Goal: Book appointment/travel/reservation

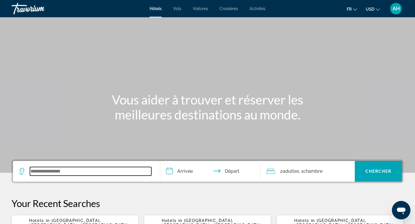
click at [78, 172] on input "Search widget" at bounding box center [90, 171] width 121 height 9
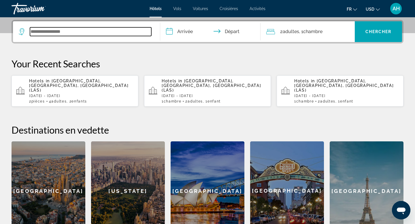
scroll to position [141, 0]
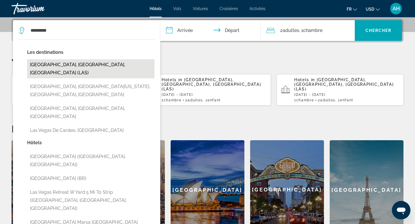
click at [90, 63] on button "[GEOGRAPHIC_DATA], [GEOGRAPHIC_DATA], [GEOGRAPHIC_DATA] (LAS)" at bounding box center [90, 68] width 127 height 19
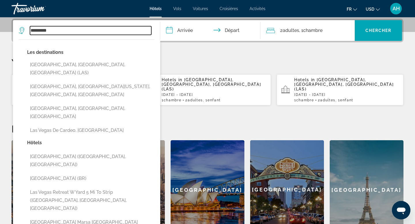
type input "**********"
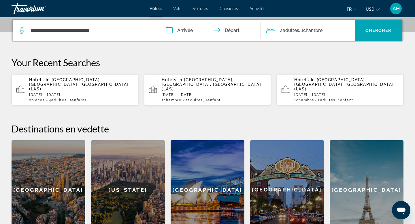
click at [182, 26] on input "**********" at bounding box center [211, 31] width 103 height 22
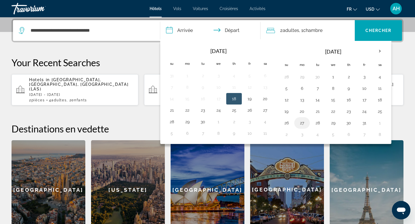
click at [303, 123] on button "27" at bounding box center [301, 123] width 9 height 8
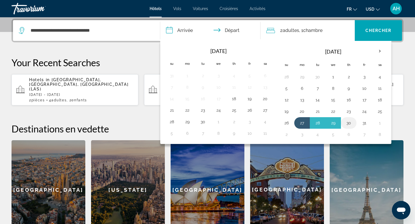
click at [347, 123] on button "30" at bounding box center [348, 123] width 9 height 8
type input "**********"
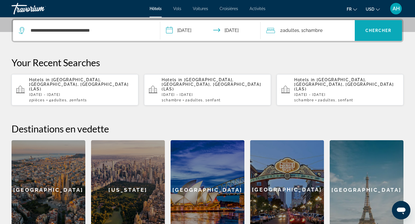
click at [375, 34] on span "Search widget" at bounding box center [377, 31] width 47 height 14
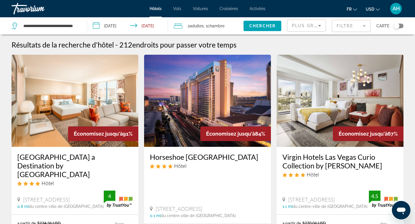
click at [298, 31] on div "Plus grandes économies" at bounding box center [306, 28] width 29 height 16
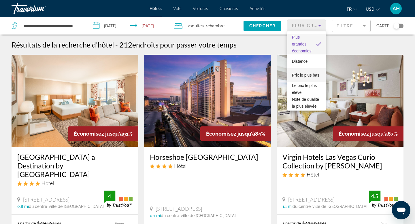
click at [301, 76] on span "Prix le plus bas" at bounding box center [305, 75] width 27 height 5
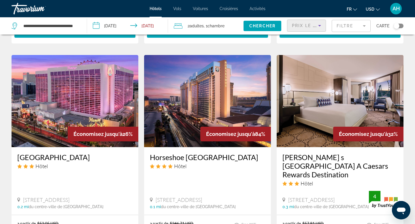
scroll to position [432, 0]
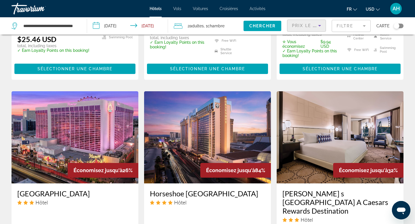
click at [112, 24] on input "**********" at bounding box center [128, 26] width 83 height 19
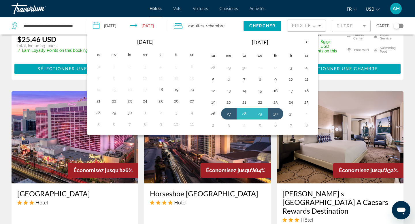
click at [2, 70] on div "Résultats de la recherche d'hôtel - 212 endroits pour passer votre temps Économ…" at bounding box center [207, 81] width 415 height 946
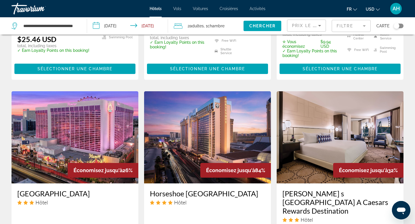
click at [124, 24] on input "**********" at bounding box center [128, 26] width 83 height 19
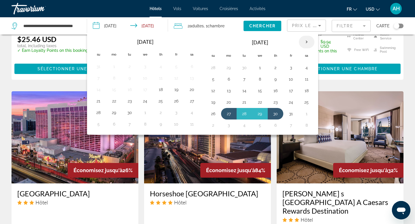
click at [306, 43] on th "Next month" at bounding box center [307, 42] width 16 height 13
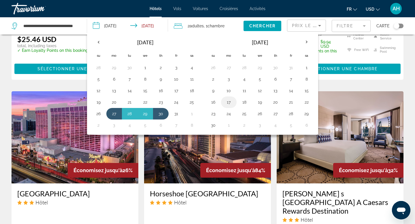
click at [226, 101] on button "17" at bounding box center [228, 102] width 9 height 8
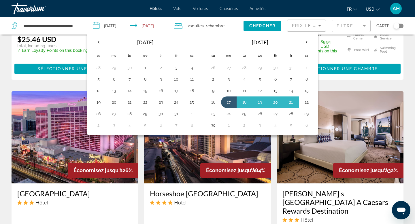
click at [308, 102] on button "22" at bounding box center [306, 102] width 9 height 8
type input "**********"
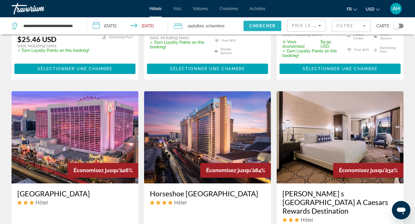
click at [259, 25] on span "Chercher" at bounding box center [262, 26] width 26 height 5
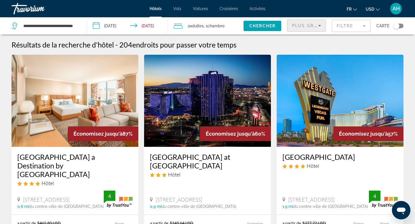
click at [305, 26] on span "Plus grandes économies" at bounding box center [326, 25] width 69 height 5
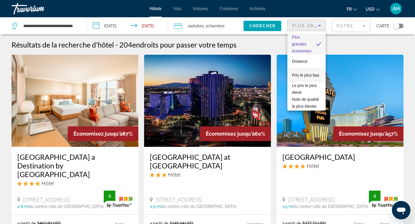
click at [301, 75] on span "Prix le plus bas" at bounding box center [305, 75] width 27 height 5
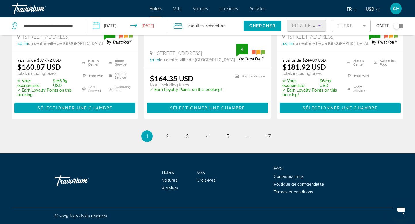
scroll to position [827, 0]
click at [165, 136] on link "page 2" at bounding box center [167, 136] width 10 height 10
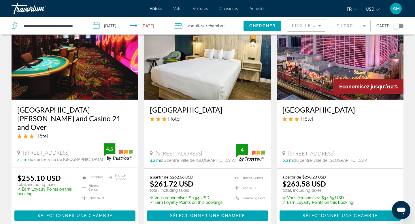
scroll to position [724, 0]
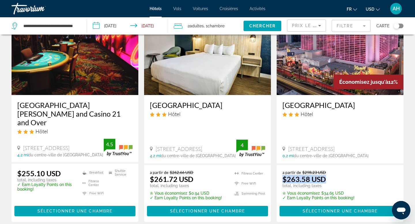
drag, startPoint x: 282, startPoint y: 162, endPoint x: 333, endPoint y: 162, distance: 51.0
click at [333, 170] on div "a partir de $298.23 USD $263.58 USD total, including taxes" at bounding box center [318, 179] width 72 height 18
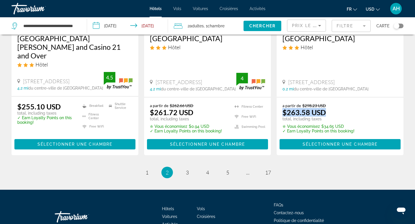
scroll to position [810, 0]
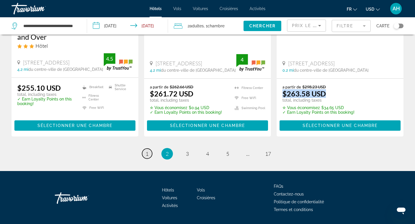
click at [146, 151] on span "1" at bounding box center [146, 154] width 3 height 6
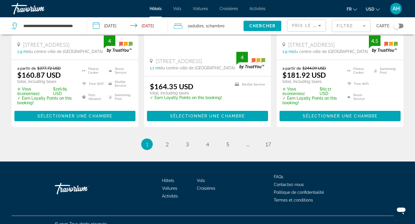
scroll to position [813, 0]
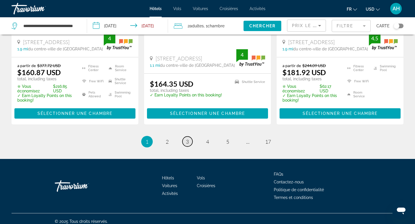
click at [189, 147] on link "page 3" at bounding box center [187, 141] width 10 height 10
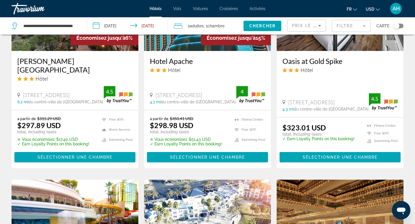
scroll to position [809, 0]
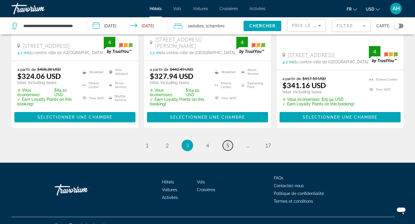
click at [227, 142] on span "5" at bounding box center [227, 145] width 3 height 6
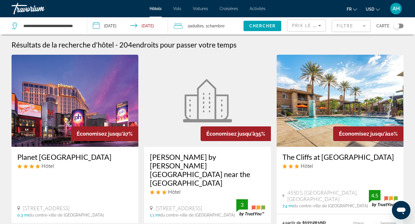
click at [26, 2] on div "Travorium" at bounding box center [41, 8] width 58 height 15
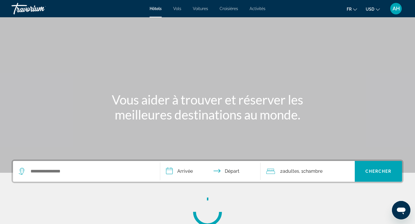
click at [21, 10] on div "Travorium" at bounding box center [41, 8] width 58 height 15
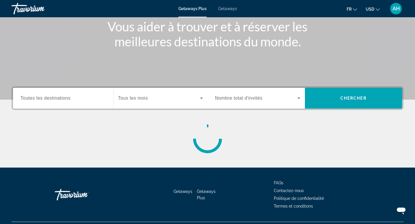
scroll to position [87, 0]
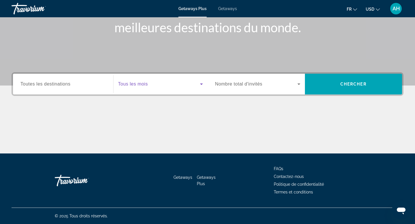
click at [176, 86] on span "Search widget" at bounding box center [159, 84] width 82 height 7
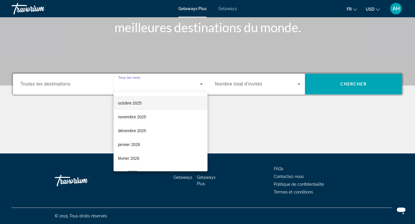
scroll to position [27, 0]
click at [136, 102] on span "octobre 2025" at bounding box center [130, 102] width 24 height 7
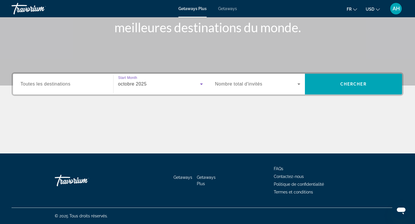
click at [241, 88] on div "Search widget" at bounding box center [257, 84] width 85 height 16
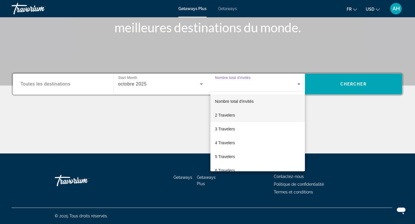
click at [240, 111] on mat-option "2 Travelers" at bounding box center [257, 115] width 94 height 14
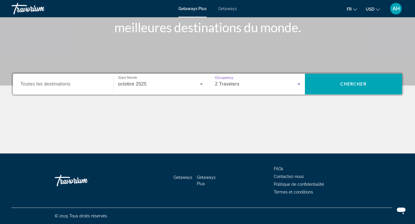
click at [53, 82] on span "Toutes les destinations" at bounding box center [45, 83] width 50 height 5
click at [53, 82] on input "Destination Toutes les destinations" at bounding box center [62, 84] width 85 height 7
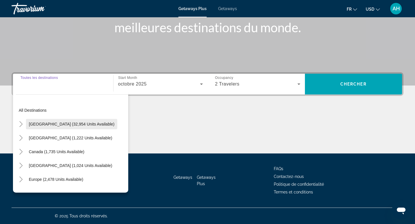
click at [50, 127] on span "Search widget" at bounding box center [71, 124] width 91 height 14
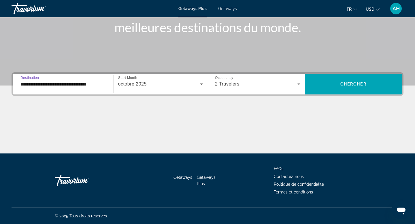
click at [65, 83] on input "**********" at bounding box center [62, 84] width 85 height 7
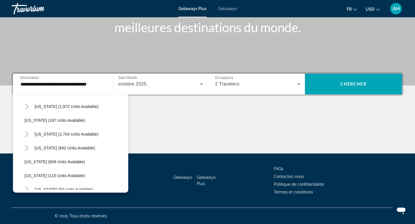
scroll to position [280, 0]
click at [46, 133] on span "Nevada (2,704 units available)" at bounding box center [67, 134] width 64 height 5
type input "**********"
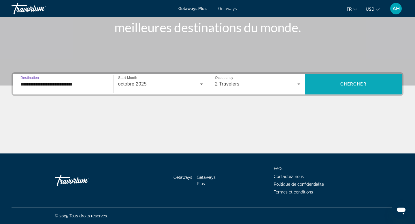
click at [357, 85] on span "Chercher" at bounding box center [353, 84] width 26 height 5
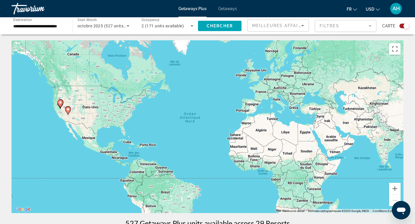
click at [22, 8] on div "Travorium" at bounding box center [41, 8] width 58 height 15
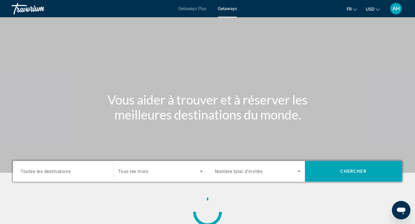
click at [67, 166] on div "Search widget" at bounding box center [62, 171] width 85 height 16
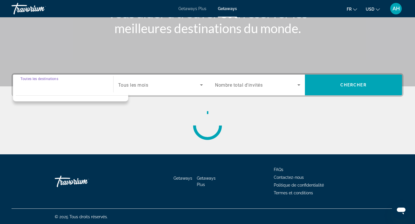
scroll to position [87, 0]
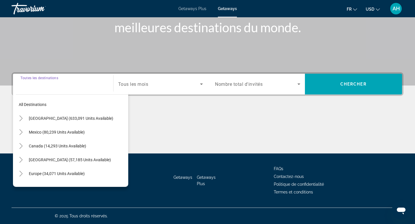
click at [35, 11] on div "Travorium" at bounding box center [41, 8] width 58 height 15
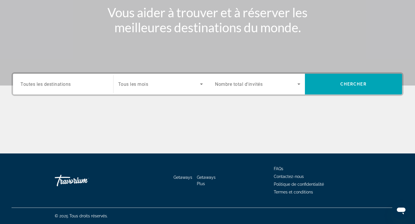
scroll to position [0, 0]
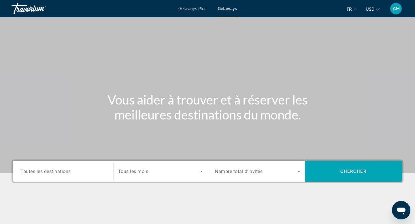
click at [22, 12] on div "Travorium" at bounding box center [41, 8] width 58 height 15
click at [19, 7] on div "Travorium" at bounding box center [41, 8] width 58 height 15
click at [15, 0] on mat-toolbar "Getaways Plus Getaways fr English Español Français Italiano Português русский U…" at bounding box center [207, 8] width 415 height 17
click at [16, 7] on div "Travorium" at bounding box center [41, 8] width 58 height 15
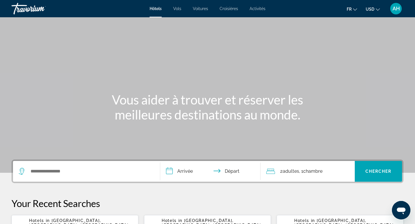
click at [201, 11] on div "Hôtels Vols Voitures Croisières Activités Hôtels Vols Voitures Croisières Activ…" at bounding box center [207, 8] width 415 height 15
click at [200, 9] on span "Voitures" at bounding box center [200, 8] width 15 height 5
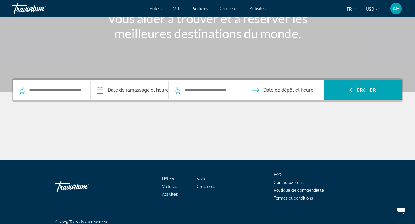
scroll to position [87, 0]
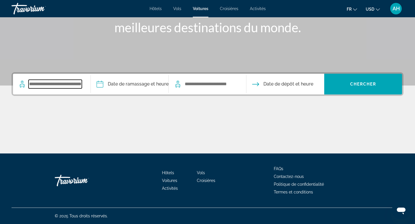
click at [75, 85] on input "Search widget" at bounding box center [55, 84] width 53 height 9
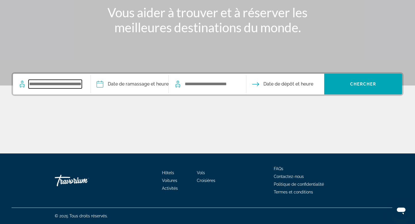
scroll to position [0, 0]
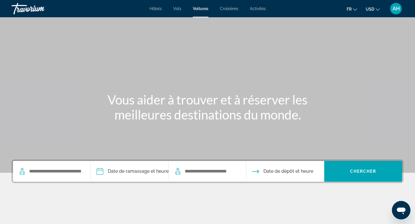
click at [257, 8] on span "Activités" at bounding box center [258, 8] width 16 height 5
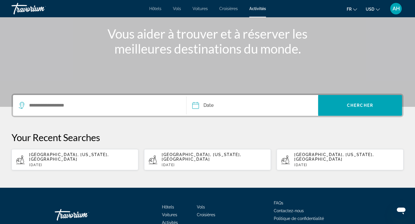
scroll to position [96, 0]
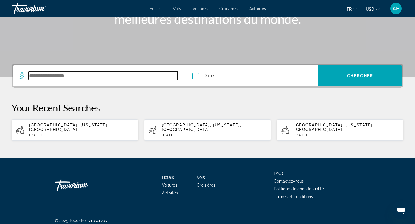
click at [100, 77] on input "Search widget" at bounding box center [103, 75] width 149 height 9
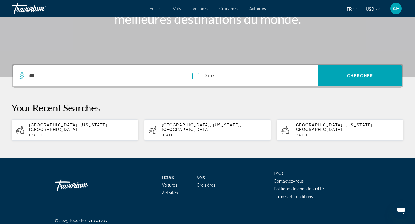
click at [69, 133] on p "Fri, 29 Nov" at bounding box center [81, 135] width 105 height 4
type input "**********"
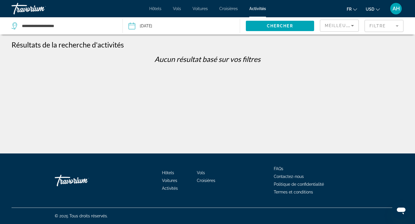
click at [174, 30] on input "Date: Nov 29, 2024" at bounding box center [156, 26] width 58 height 19
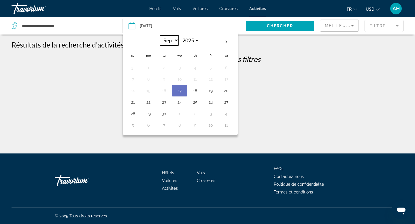
click at [176, 40] on select "*** *** *** *** *** *** *** *** *** *** *** ***" at bounding box center [169, 40] width 19 height 10
select select "*"
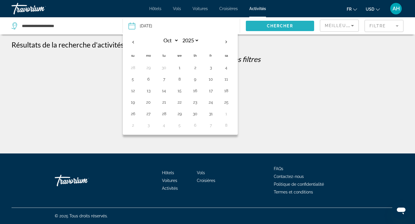
click at [274, 25] on span "Chercher" at bounding box center [280, 26] width 26 height 5
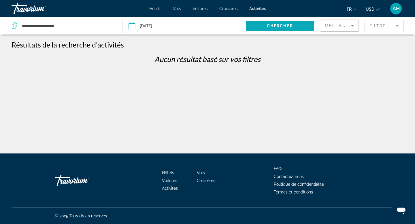
click at [289, 22] on span "Search widget" at bounding box center [280, 26] width 69 height 14
